Goal: Task Accomplishment & Management: Manage account settings

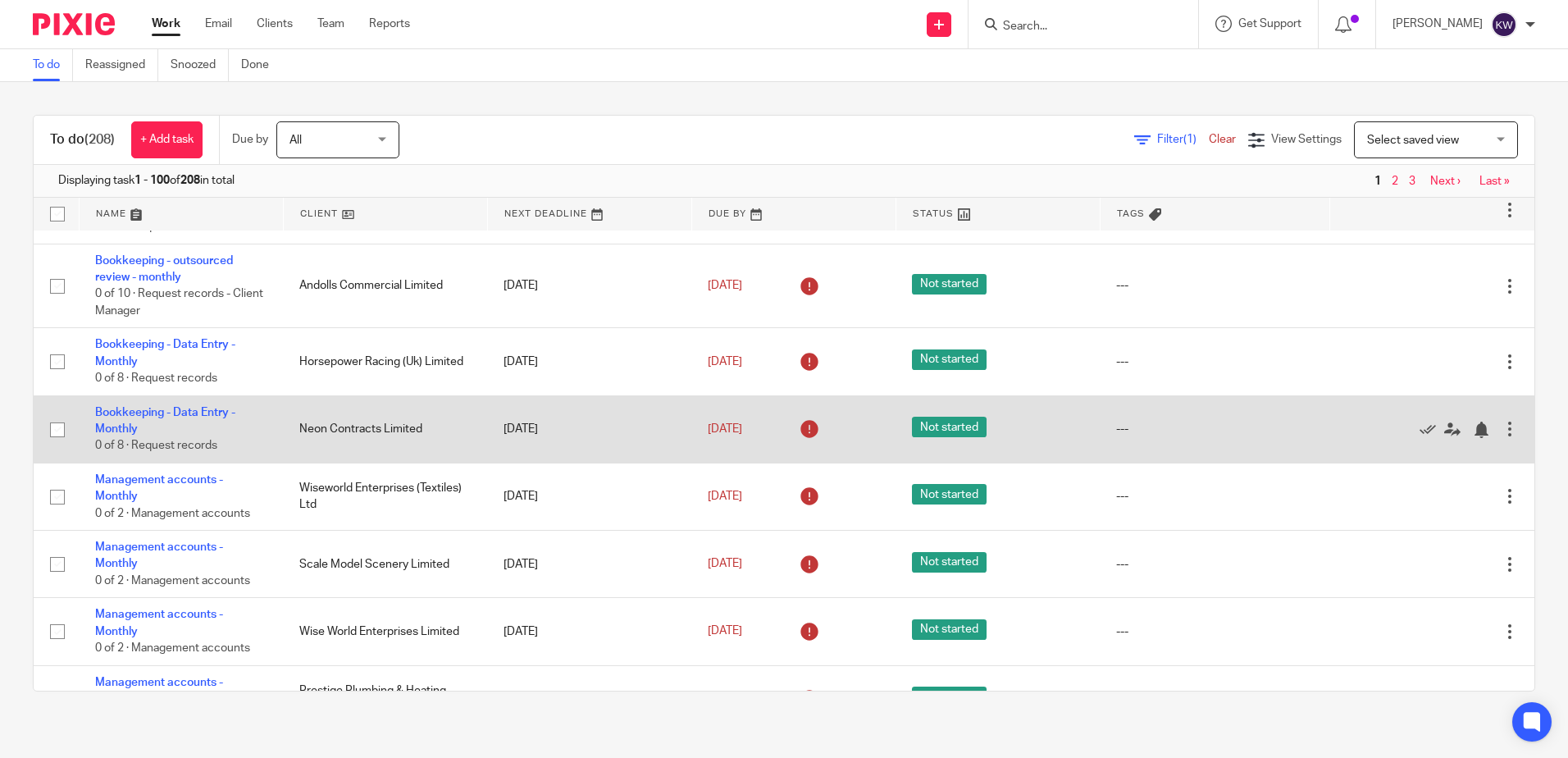
scroll to position [82, 0]
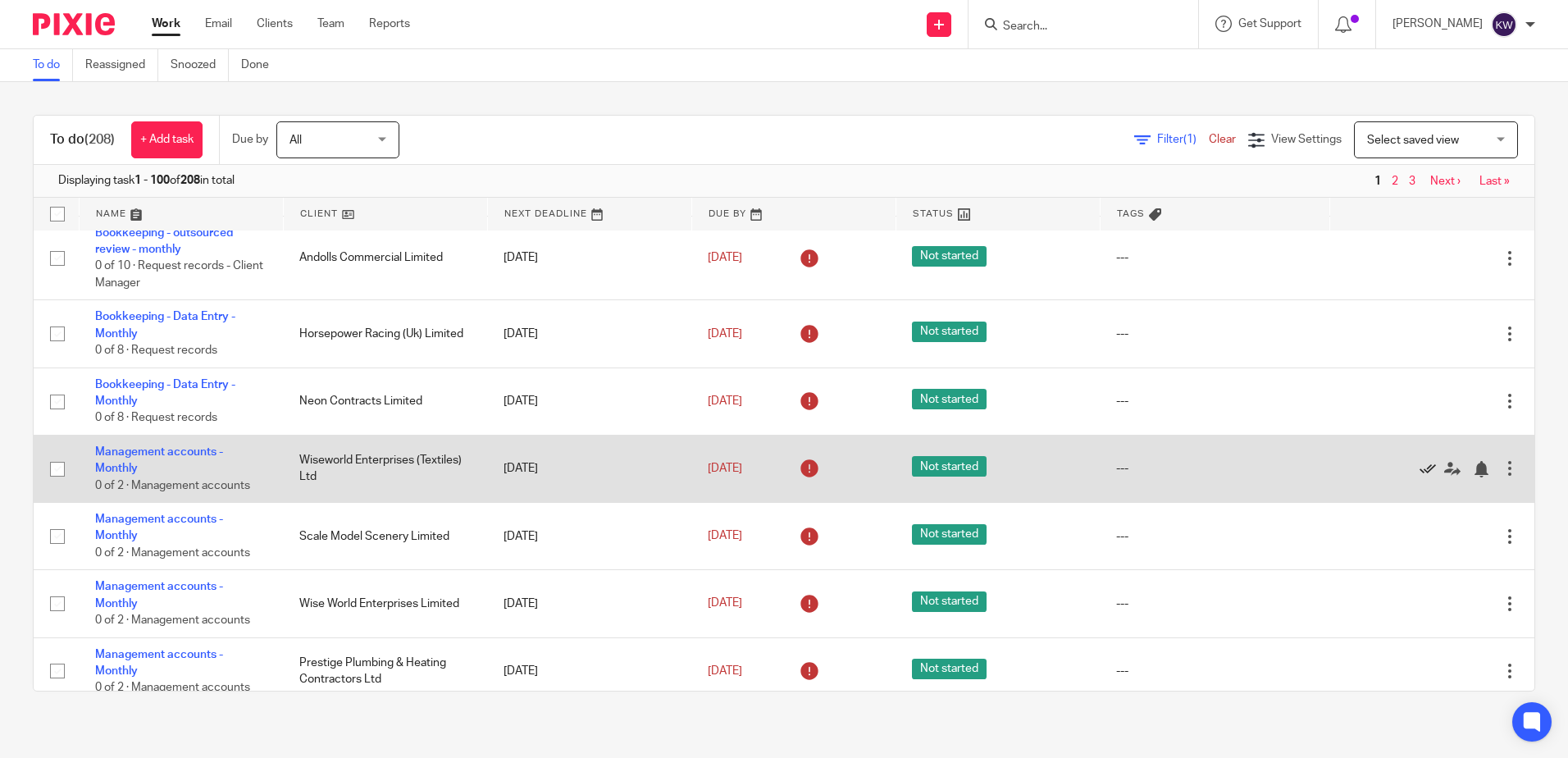
click at [1420, 468] on icon at bounding box center [1428, 469] width 16 height 16
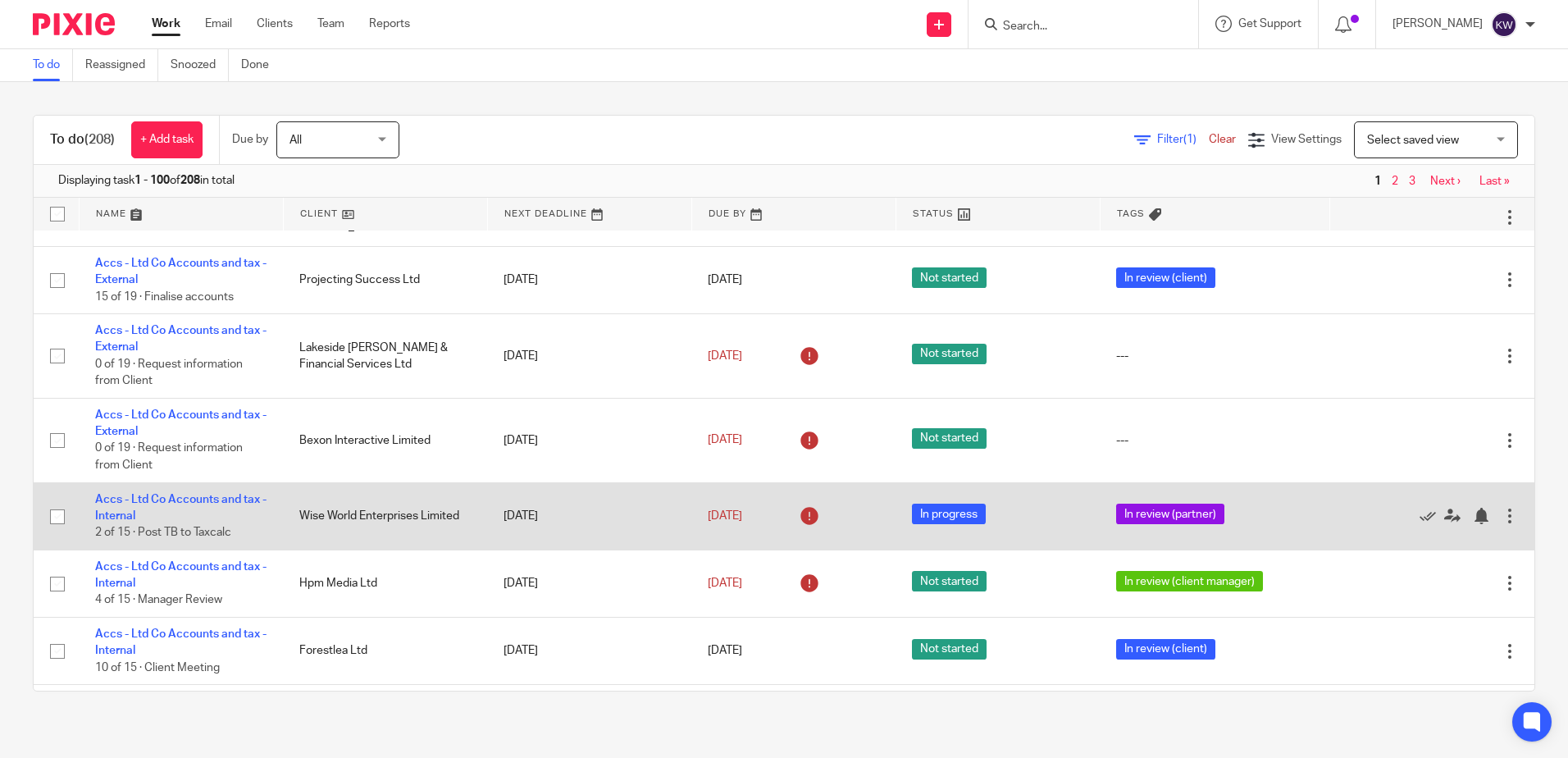
scroll to position [3692, 0]
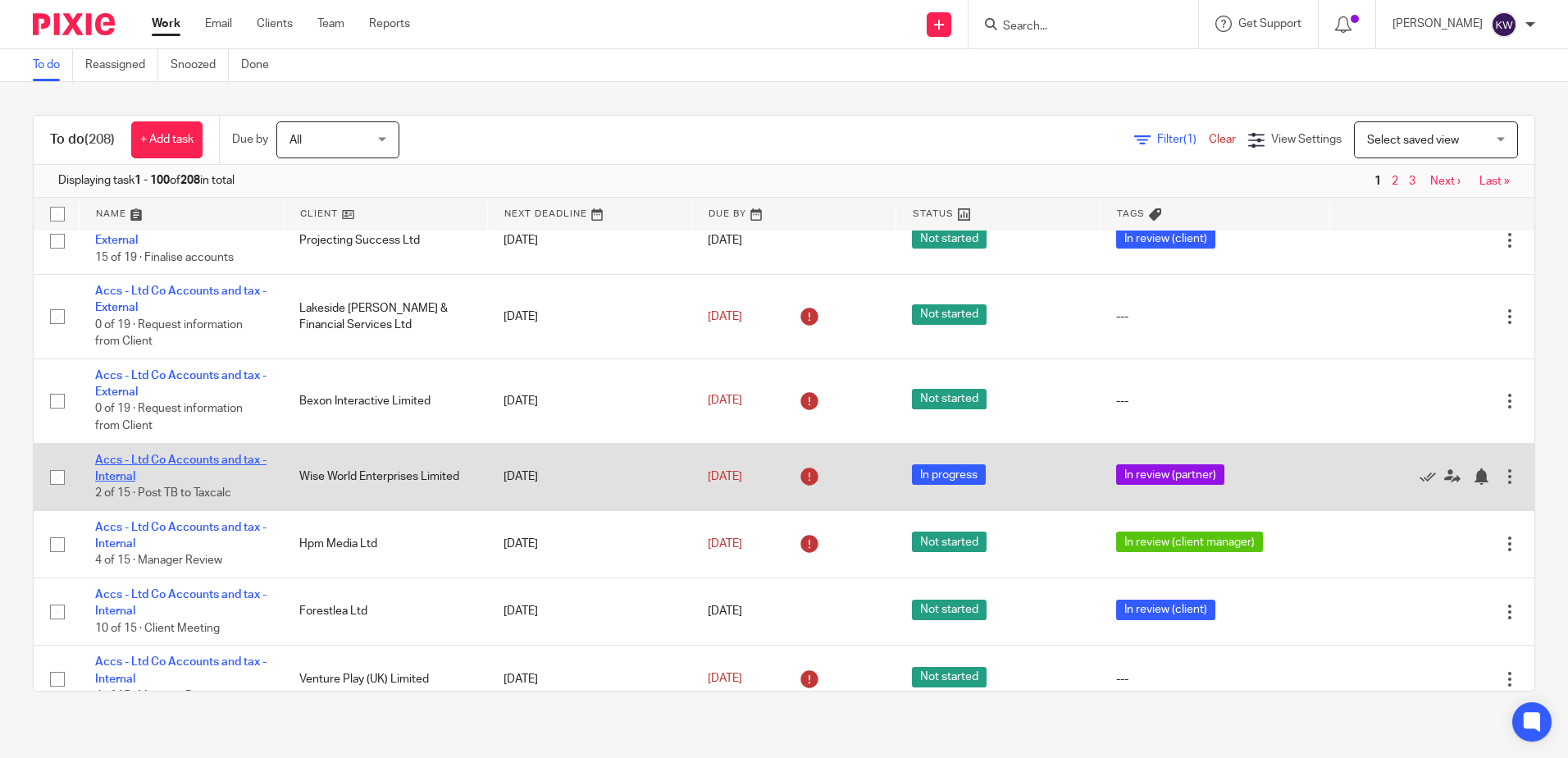
click at [156, 454] on link "Accs - Ltd Co Accounts and tax - Internal" at bounding box center [181, 468] width 172 height 28
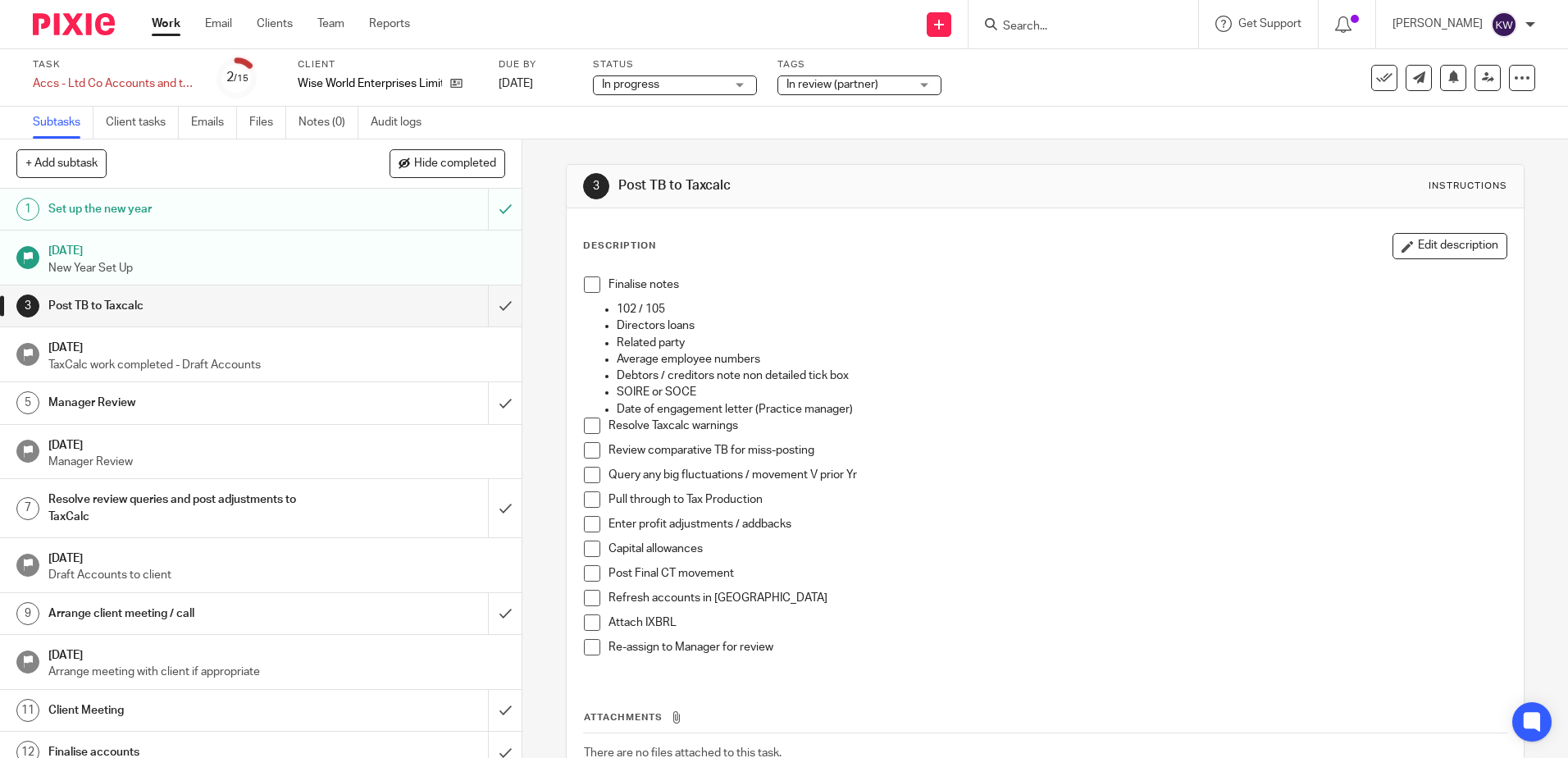
click at [877, 94] on div "In review (partner)" at bounding box center [859, 85] width 164 height 20
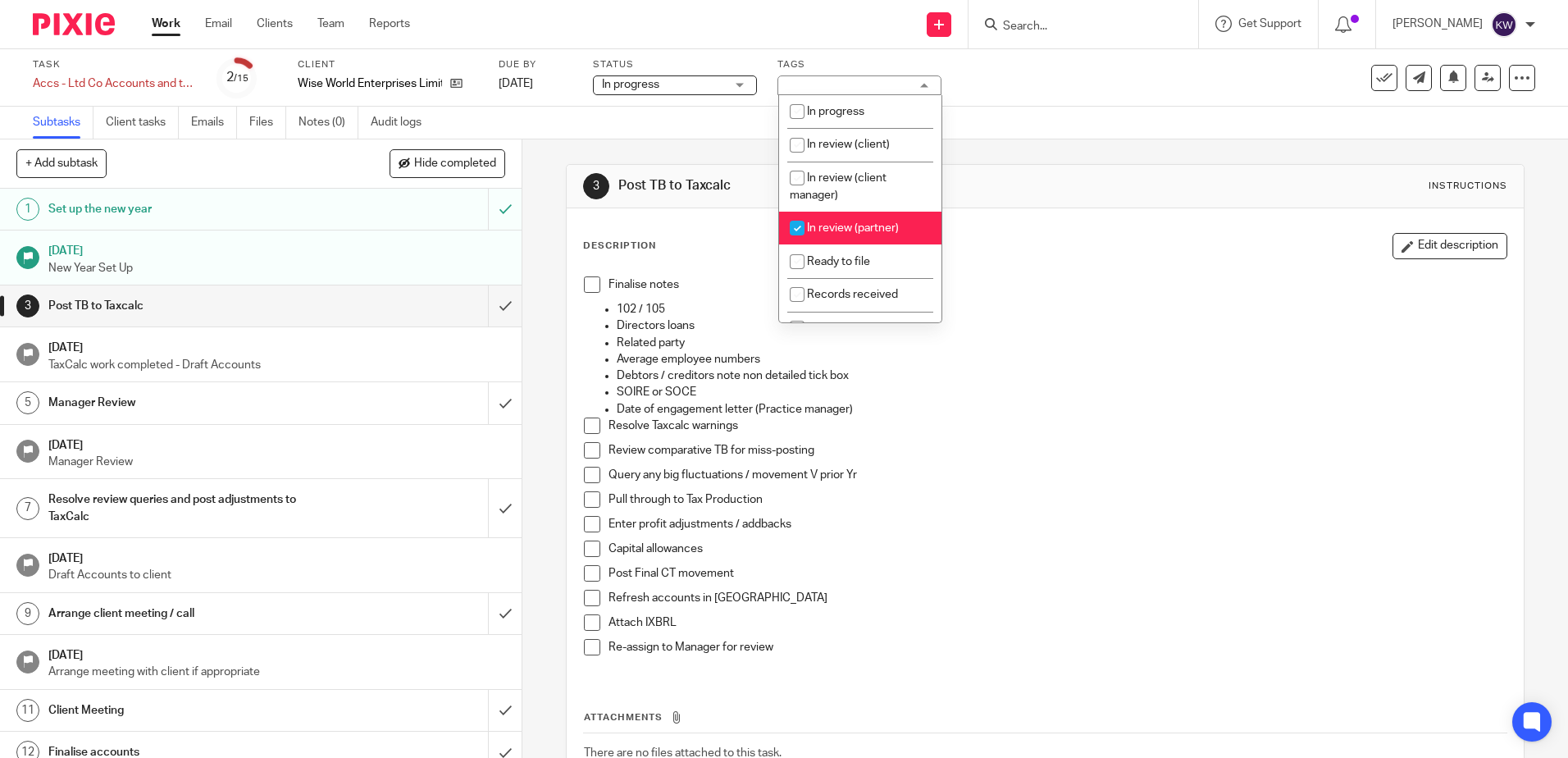
click at [866, 222] on span "In review (partner)" at bounding box center [853, 228] width 92 height 12
checkbox input "false"
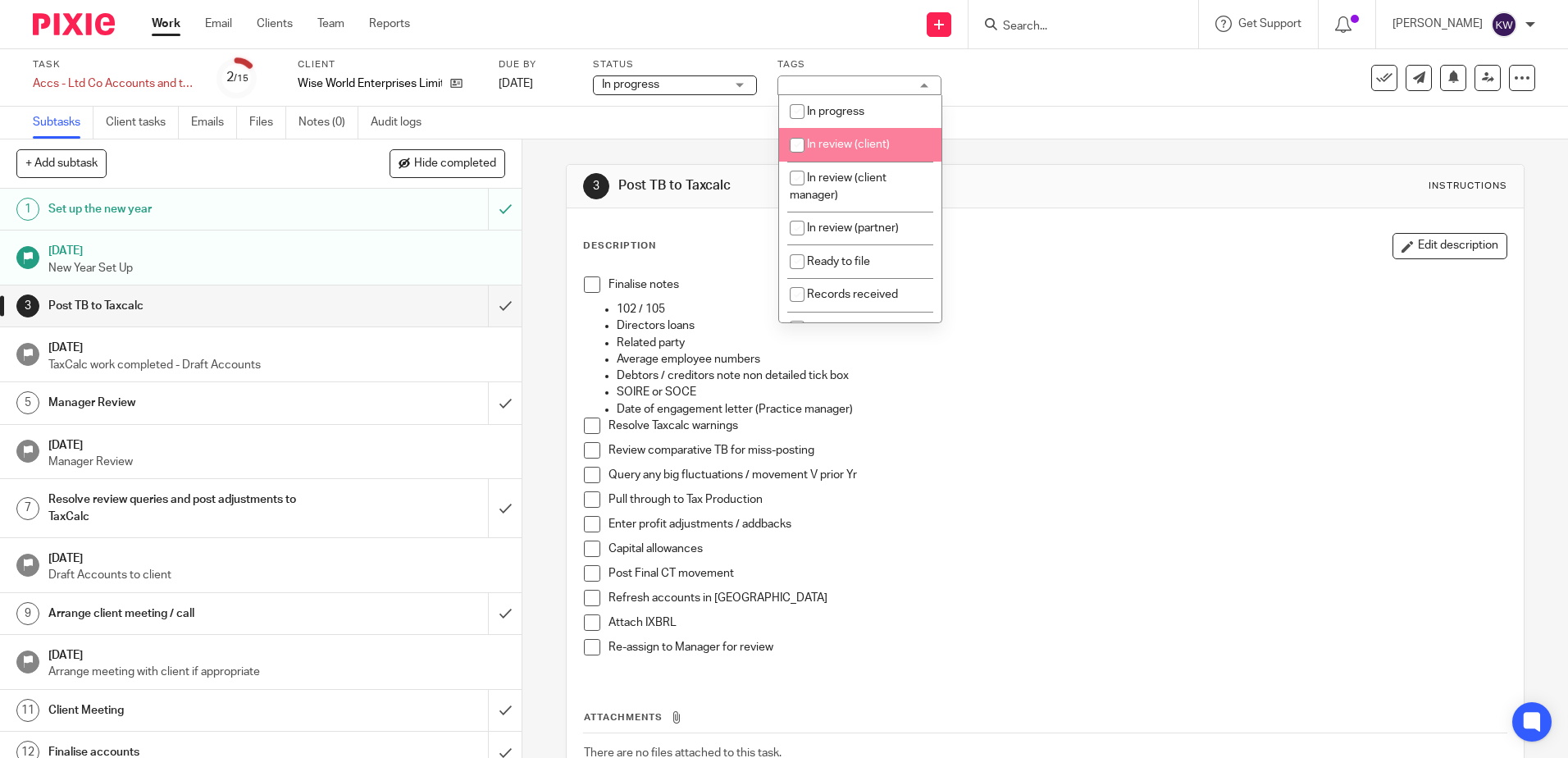
click at [888, 151] on li "In review (client)" at bounding box center [860, 145] width 162 height 34
checkbox input "true"
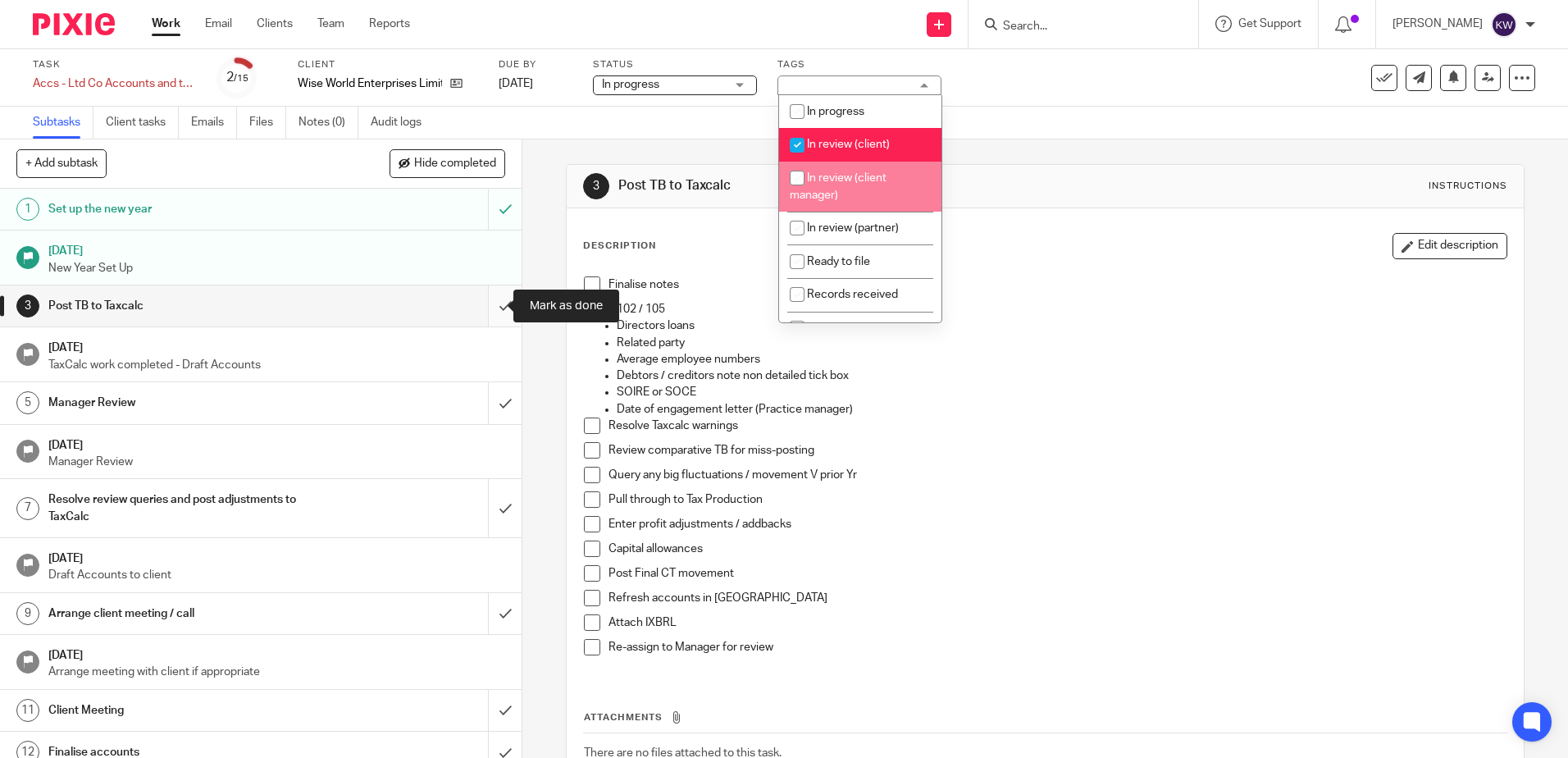
click at [476, 303] on input "submit" at bounding box center [260, 306] width 521 height 41
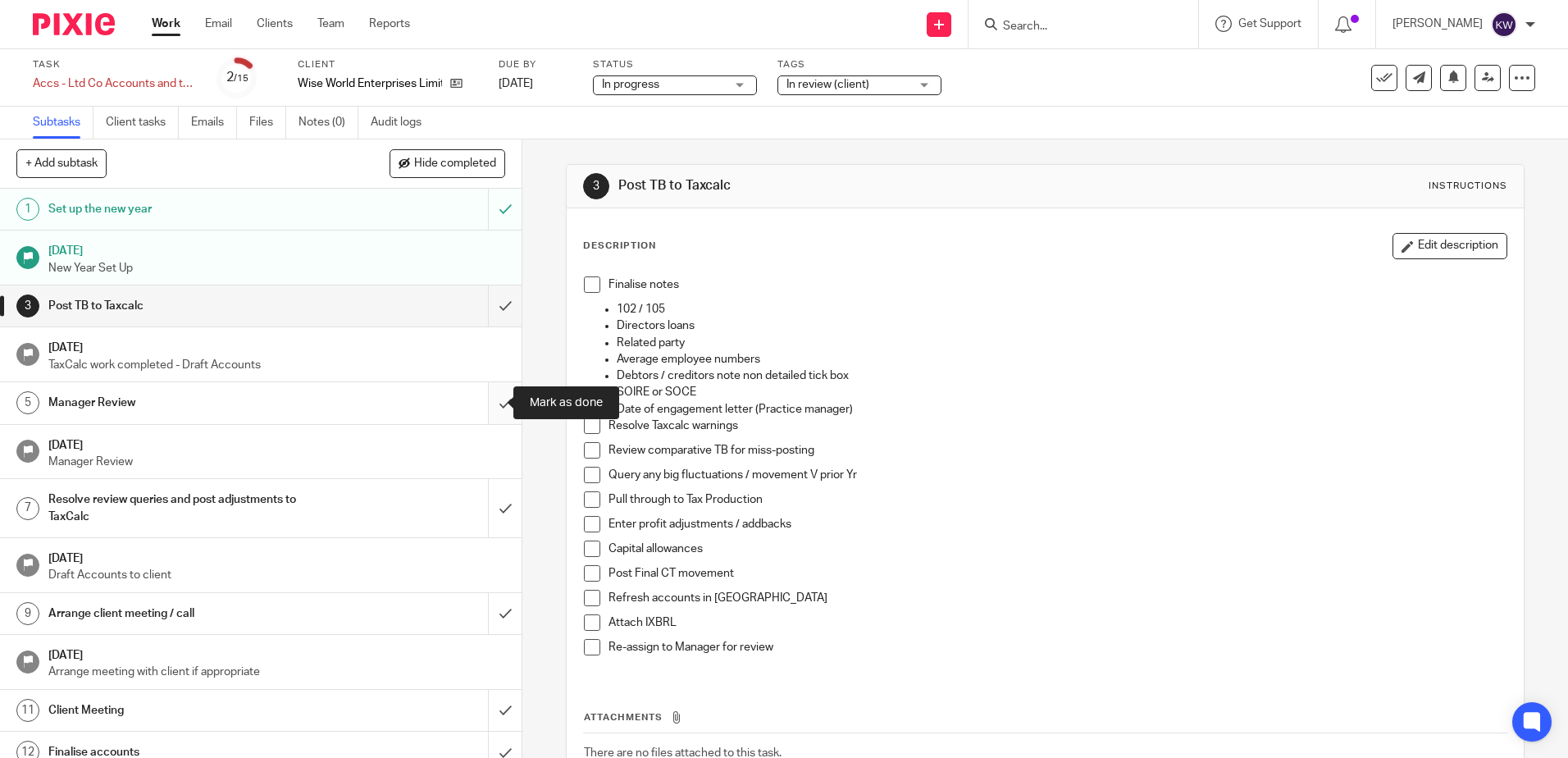
click at [484, 390] on input "submit" at bounding box center [260, 402] width 521 height 41
click at [482, 518] on input "submit" at bounding box center [260, 508] width 521 height 58
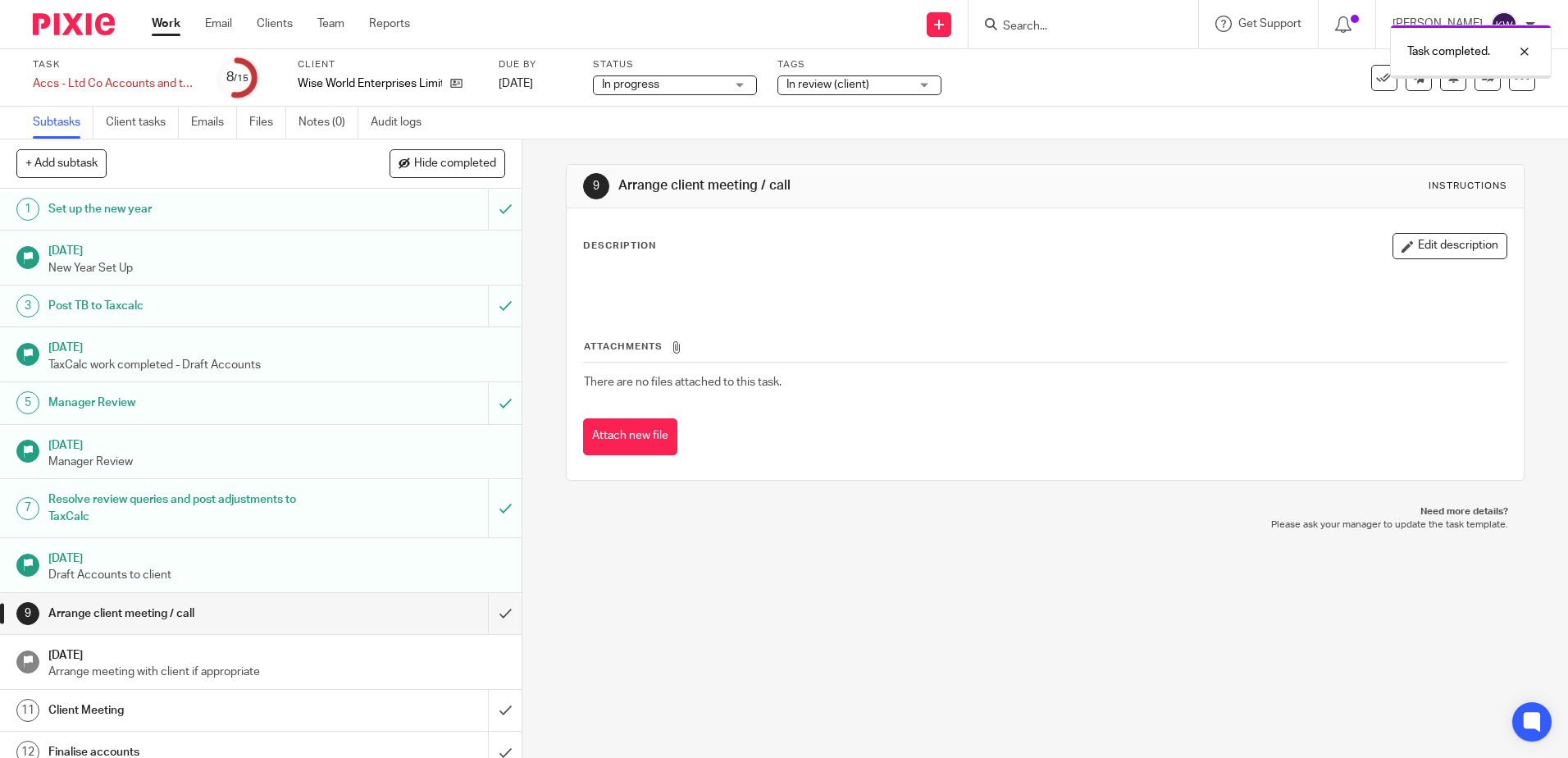
click at [154, 26] on link "Work" at bounding box center [166, 23] width 29 height 16
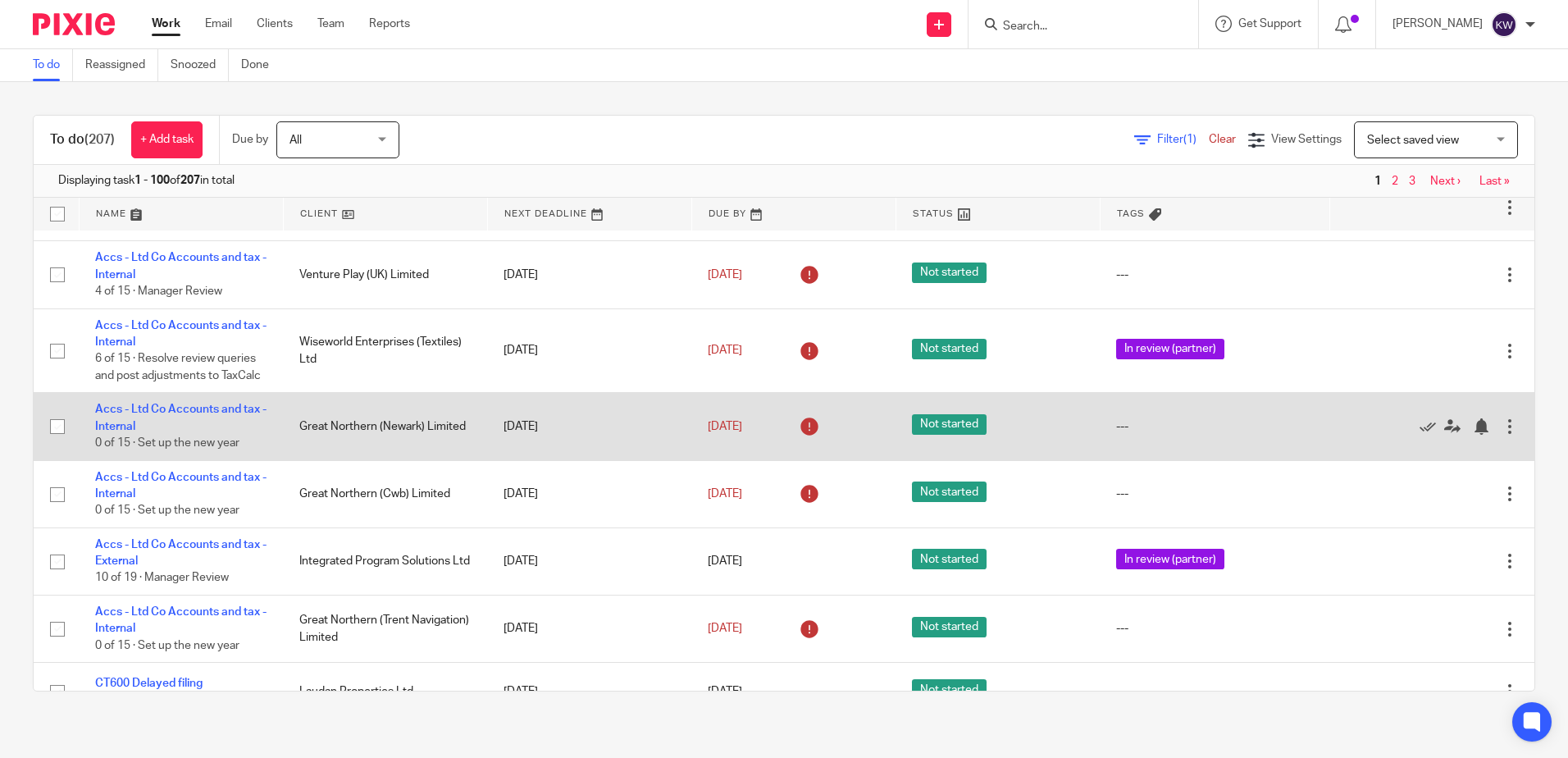
scroll to position [3036, 0]
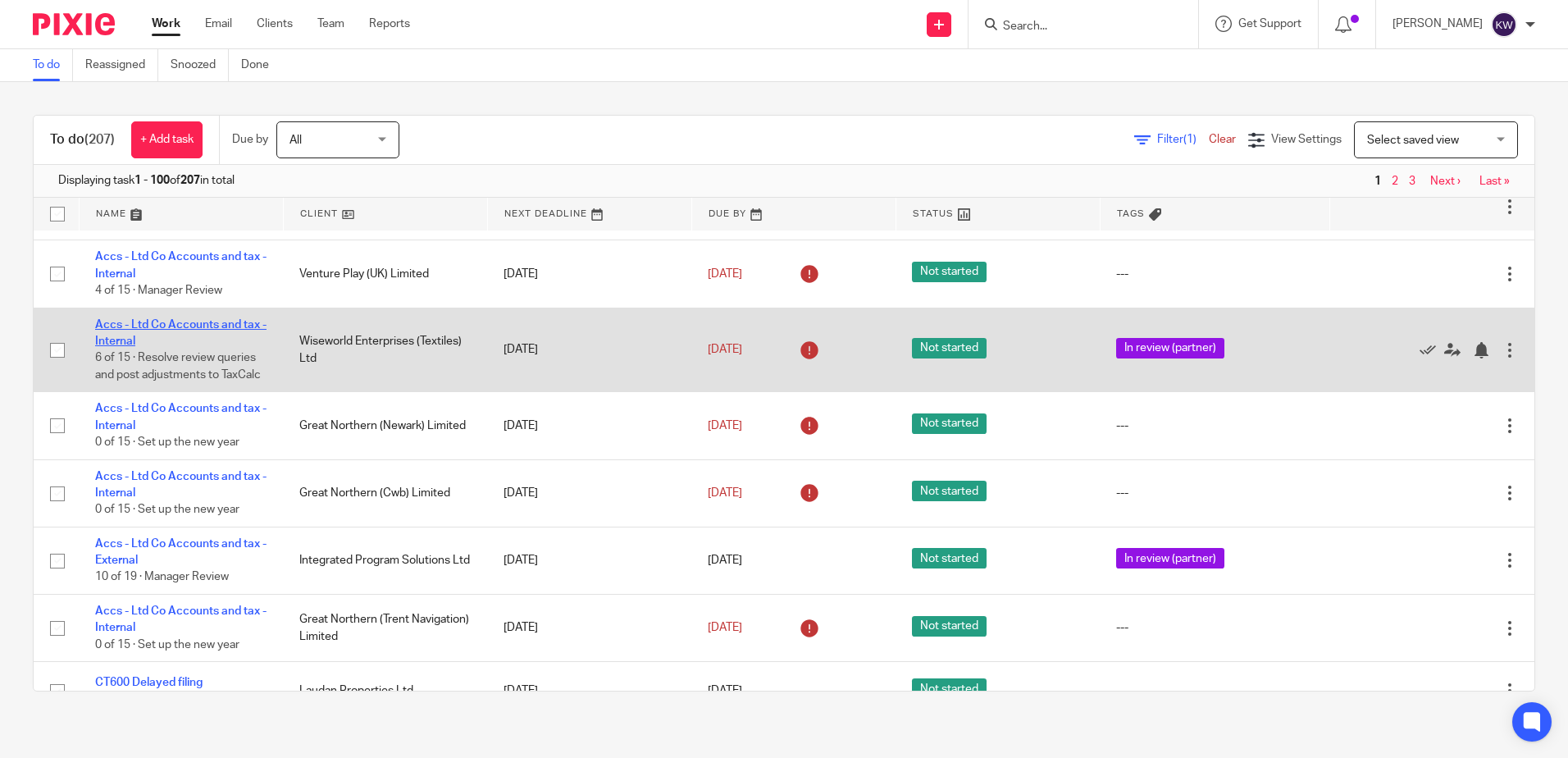
click at [203, 321] on link "Accs - Ltd Co Accounts and tax - Internal" at bounding box center [181, 333] width 172 height 28
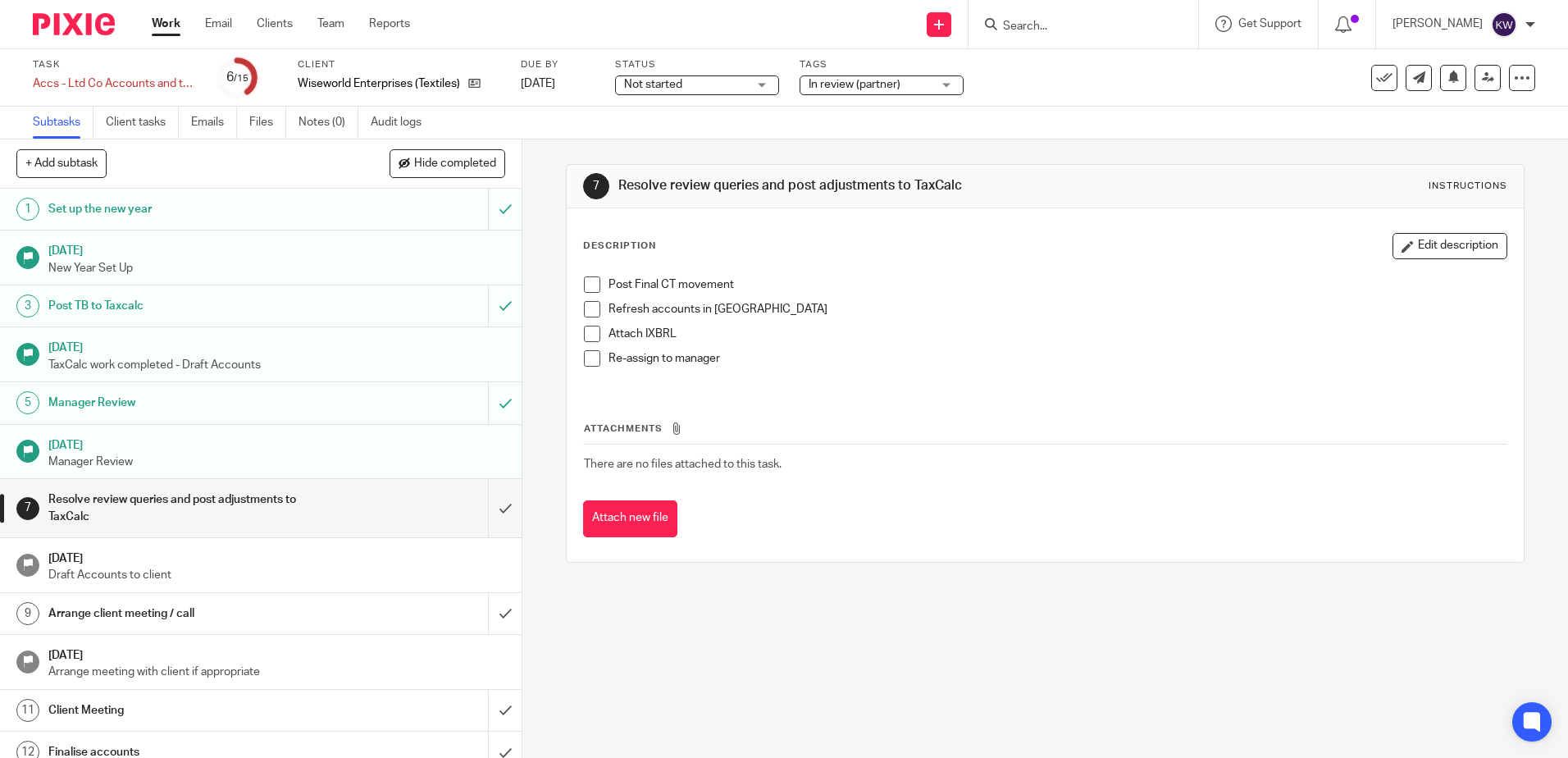
click at [906, 86] on span "In review (partner)" at bounding box center [870, 85] width 123 height 17
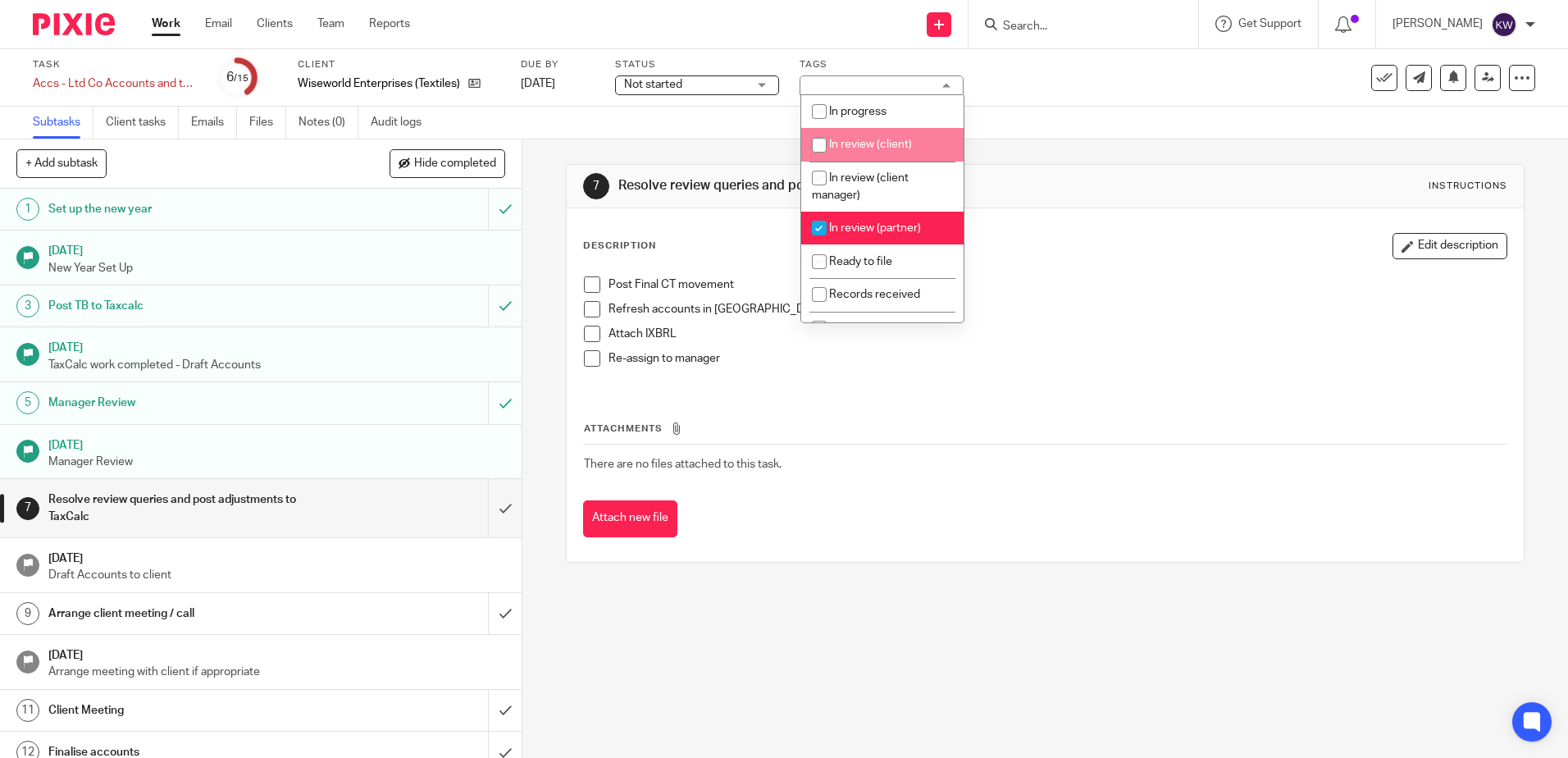
click at [896, 152] on li "In review (client)" at bounding box center [882, 145] width 162 height 34
checkbox input "true"
click at [896, 232] on span "In review (partner)" at bounding box center [875, 228] width 92 height 12
checkbox input "false"
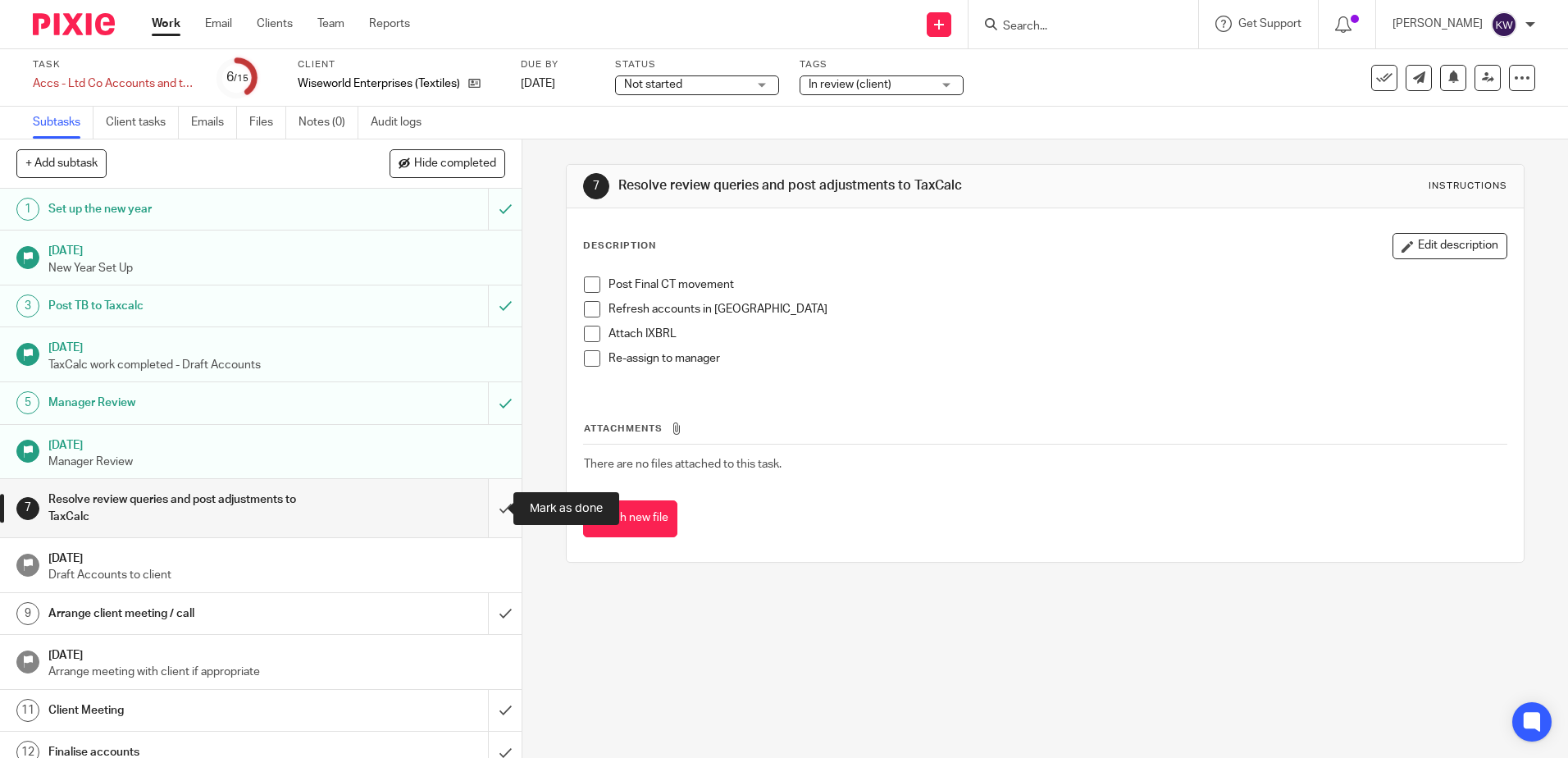
click at [486, 522] on input "submit" at bounding box center [260, 508] width 521 height 58
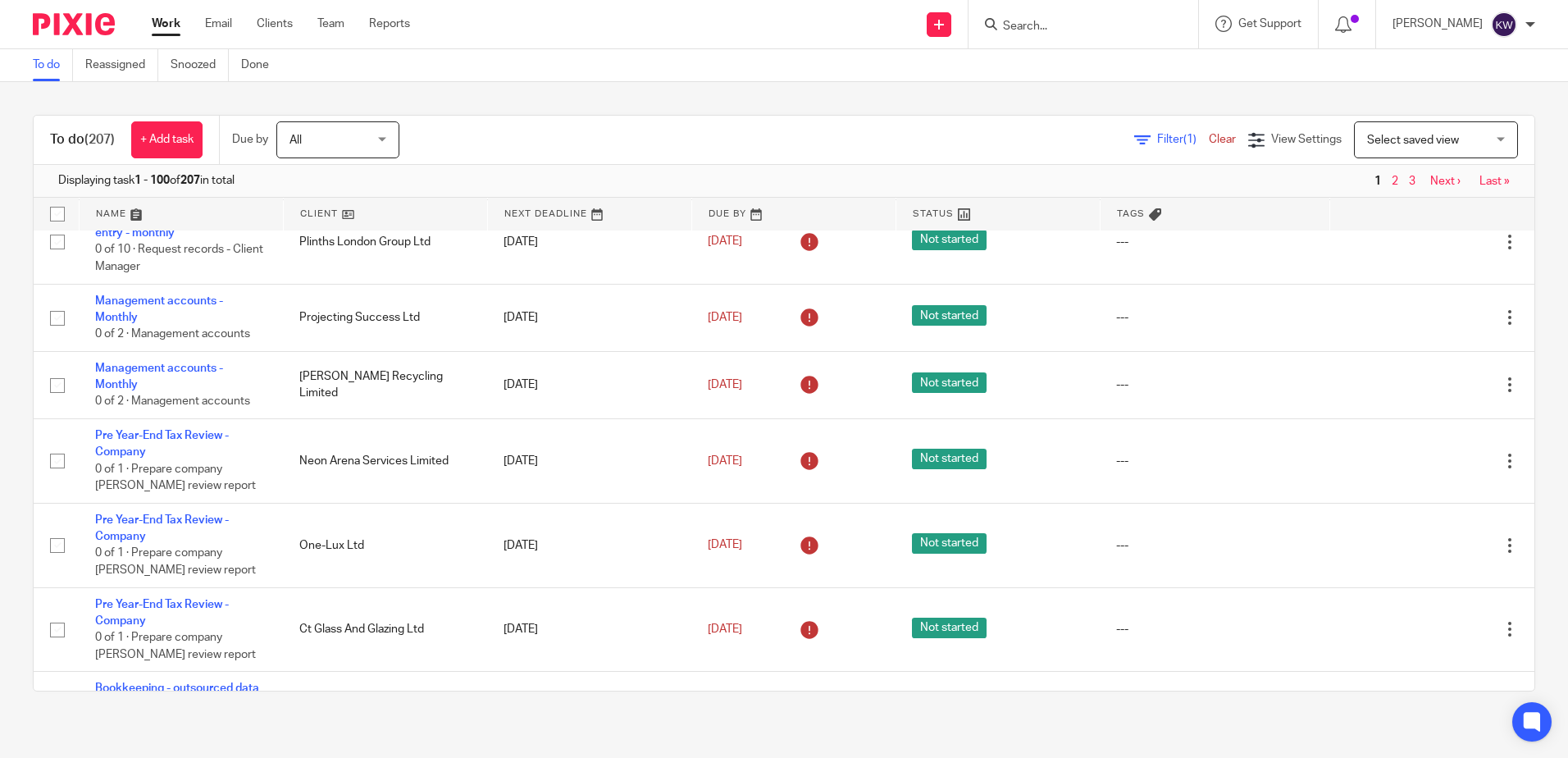
scroll to position [1313, 0]
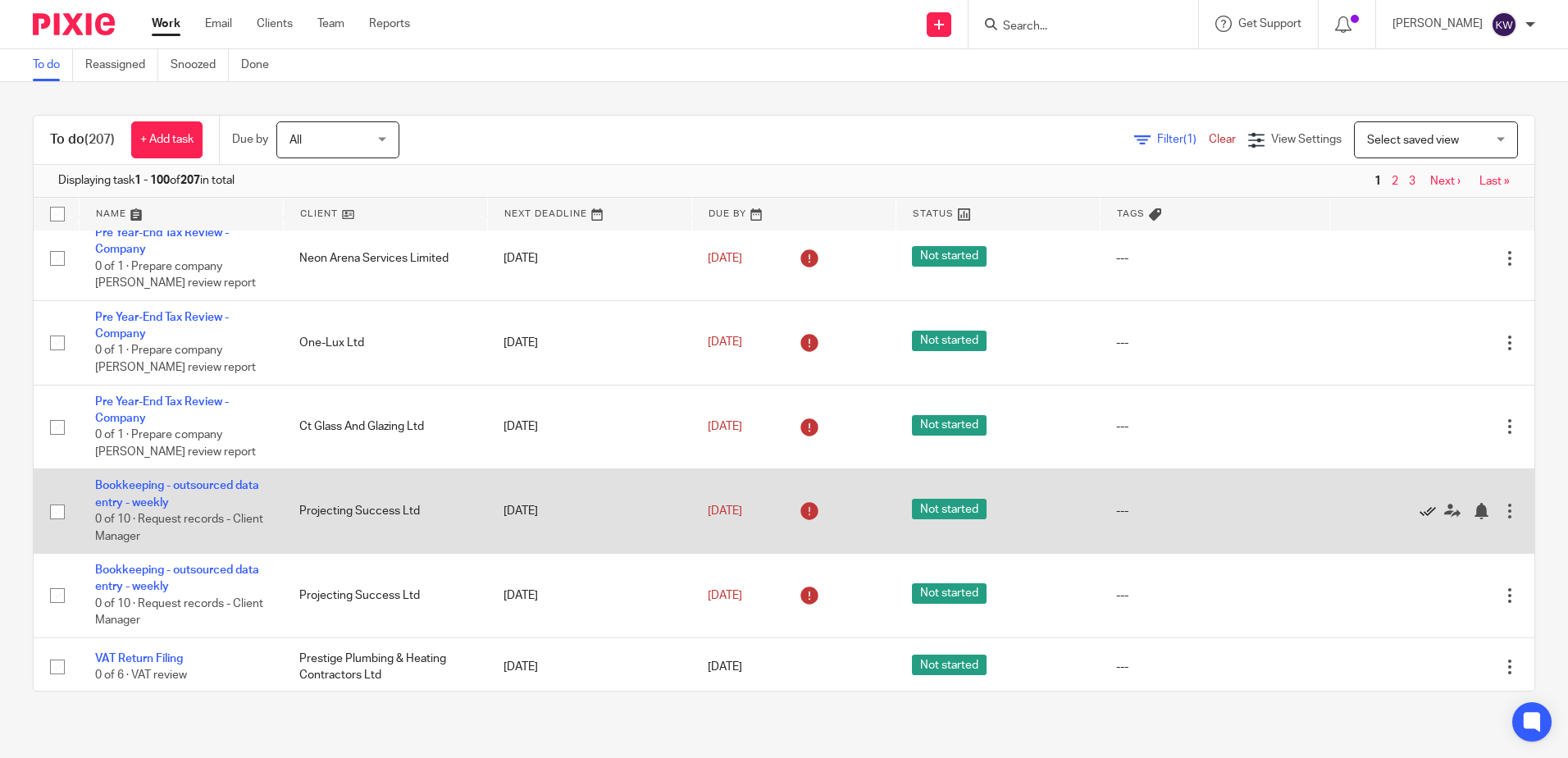
click at [1420, 511] on icon at bounding box center [1428, 510] width 16 height 16
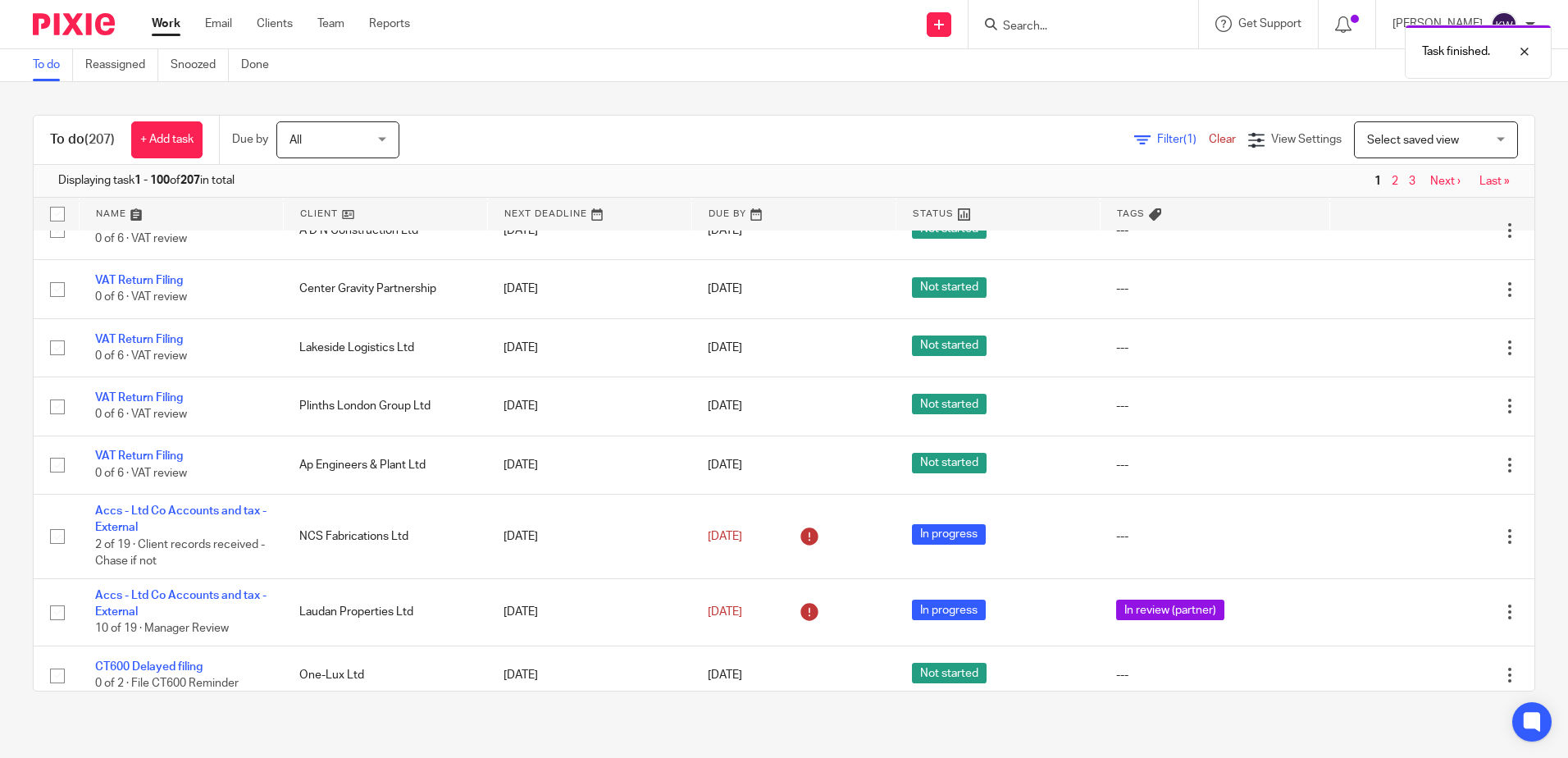
scroll to position [2215, 0]
